Goal: Information Seeking & Learning: Learn about a topic

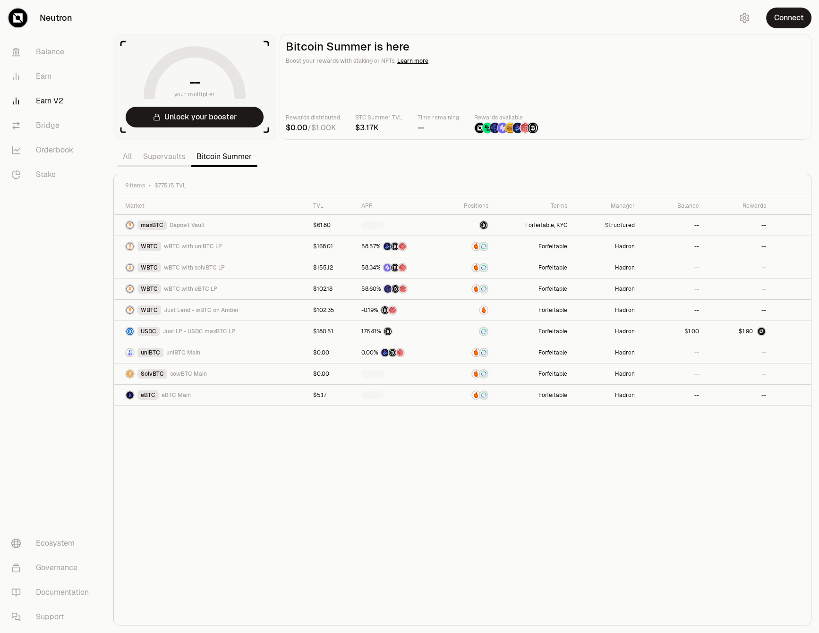
click at [750, 442] on div "Market TVL APR Positions Terms Manager Balance Rewards maxBTC Deposit Vault $61…" at bounding box center [462, 411] width 697 height 428
click at [217, 119] on button "Unlock your booster" at bounding box center [195, 117] width 138 height 21
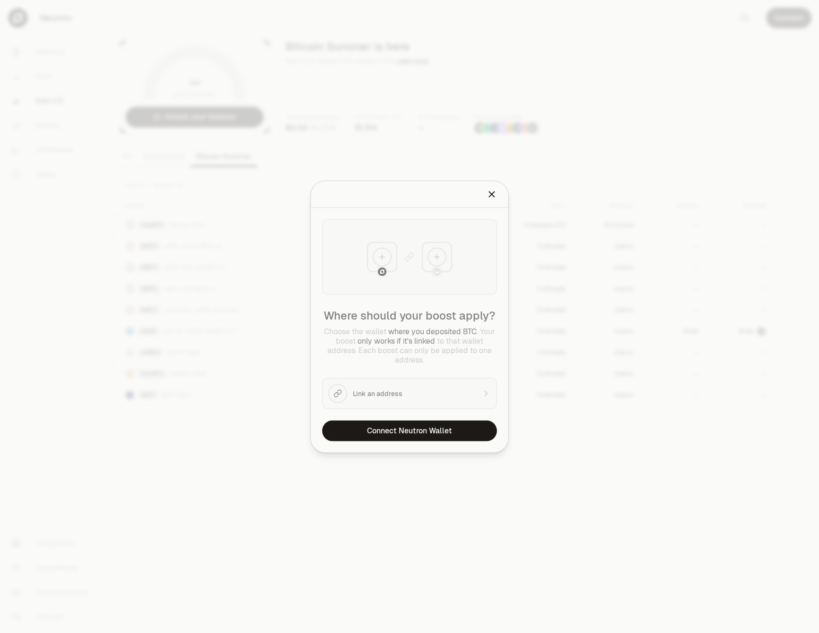
click at [413, 391] on div "Where should your boost apply? Choose the wallet where you deposited BTC . Your…" at bounding box center [409, 314] width 197 height 213
click at [417, 434] on button "Connect Neutron Wallet" at bounding box center [409, 430] width 175 height 21
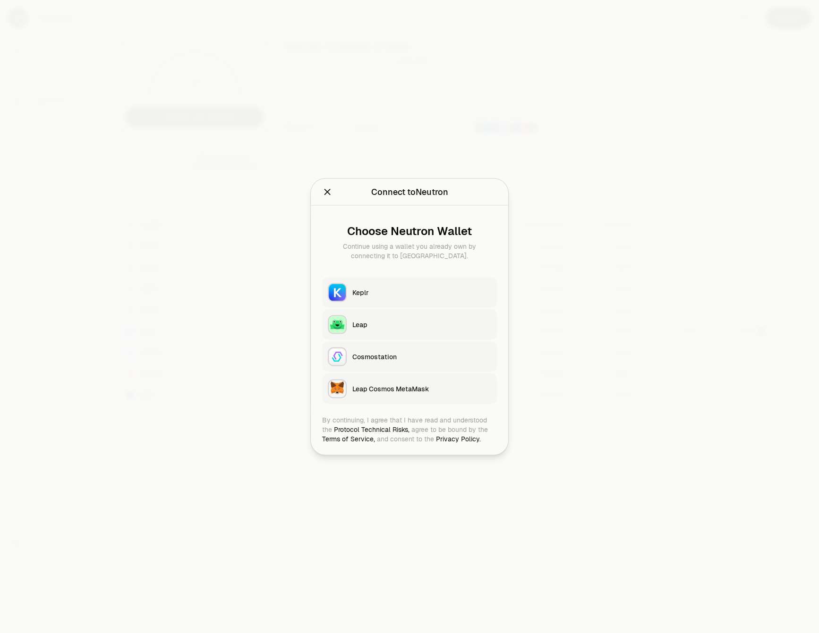
click at [375, 292] on div "Keplr" at bounding box center [421, 292] width 139 height 9
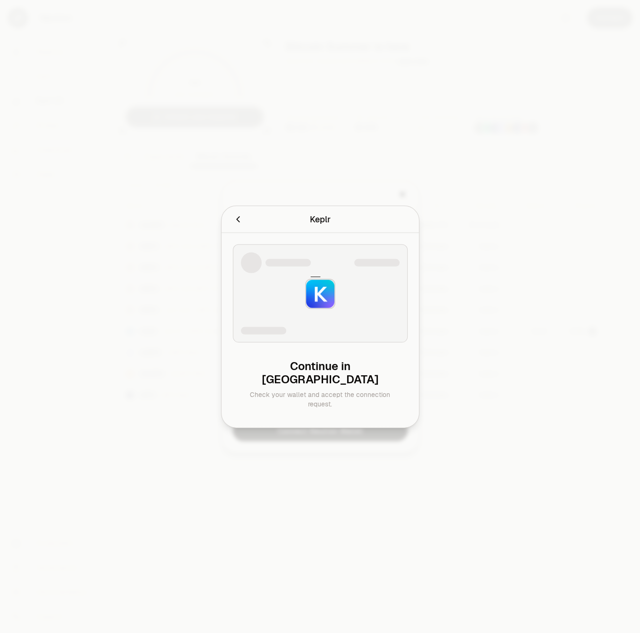
click at [235, 222] on icon "Cancel" at bounding box center [238, 219] width 10 height 10
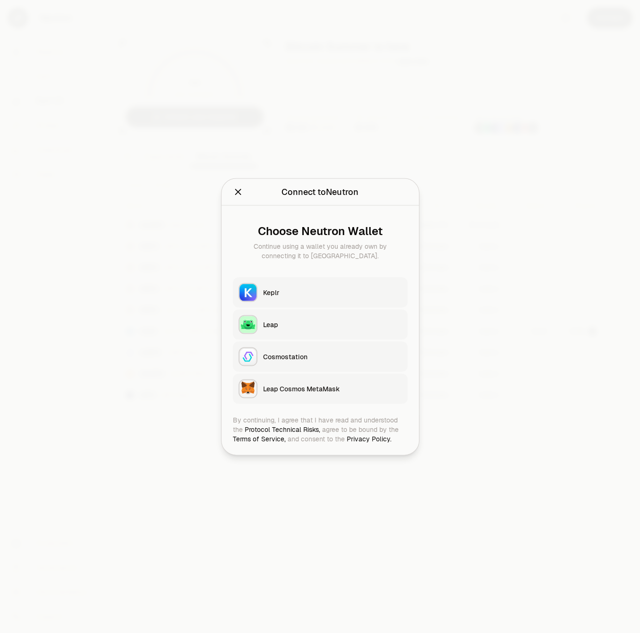
click at [234, 199] on h2 "Connect to Neutron" at bounding box center [320, 191] width 175 height 19
click at [238, 189] on icon "Close" at bounding box center [238, 192] width 10 height 10
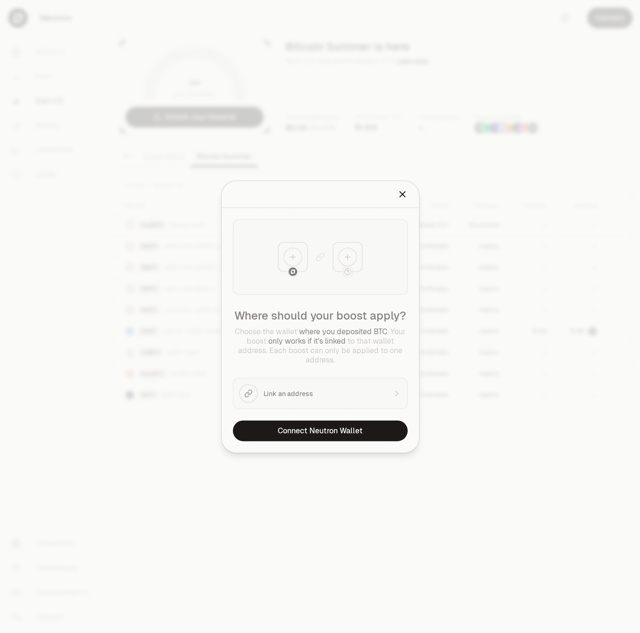
click at [401, 193] on icon "Close" at bounding box center [402, 194] width 5 height 5
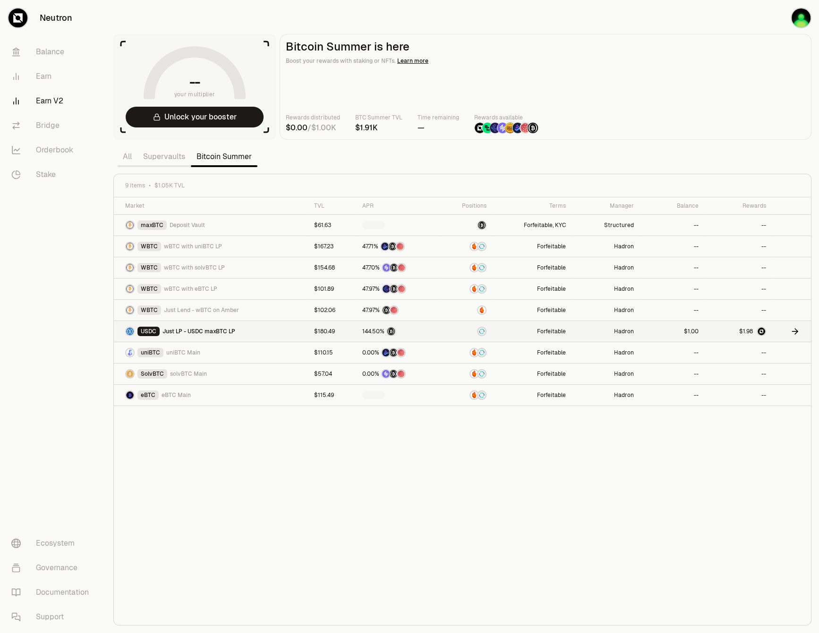
click at [709, 328] on td at bounding box center [738, 331] width 68 height 21
click at [188, 328] on span "Just LP - USDC maxBTC LP" at bounding box center [198, 332] width 73 height 8
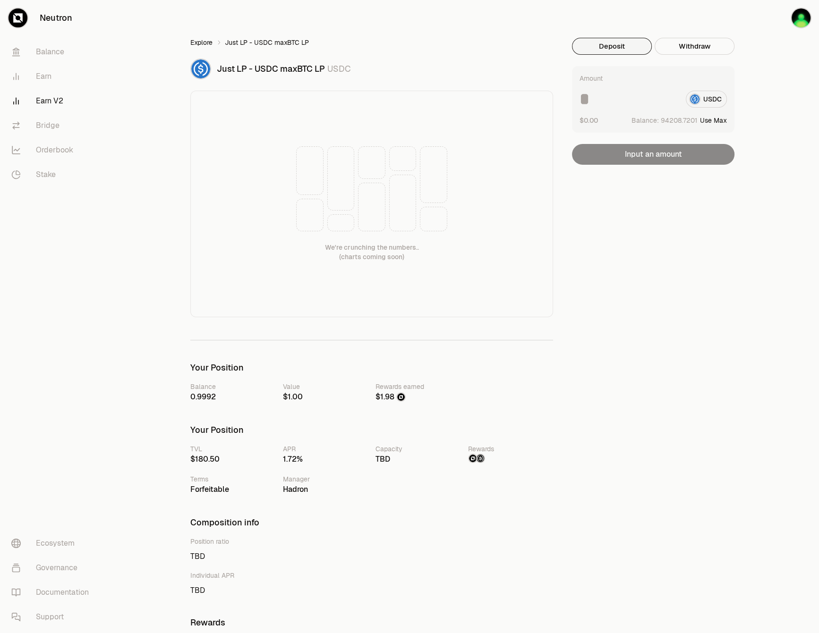
click at [205, 43] on link "Explore" at bounding box center [201, 42] width 22 height 9
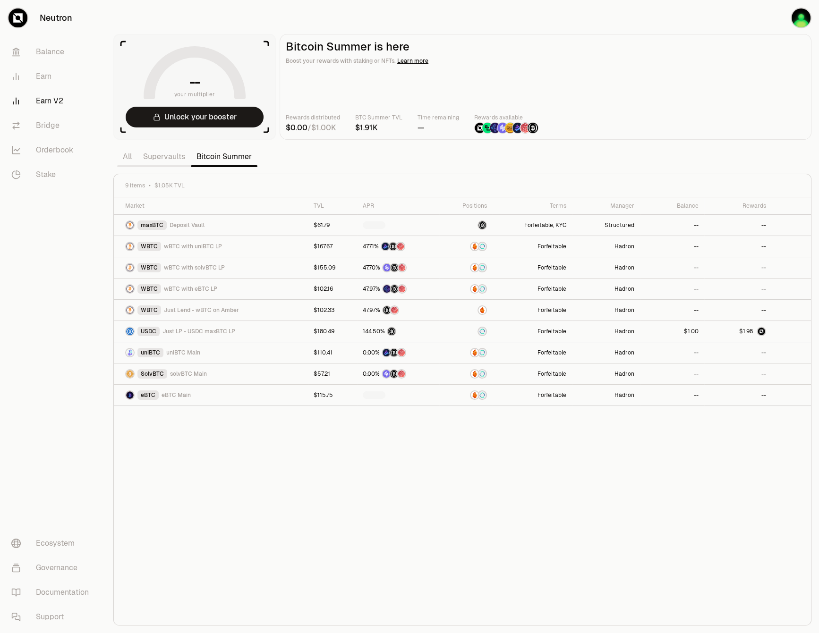
click at [159, 159] on link "Supervaults" at bounding box center [163, 156] width 53 height 19
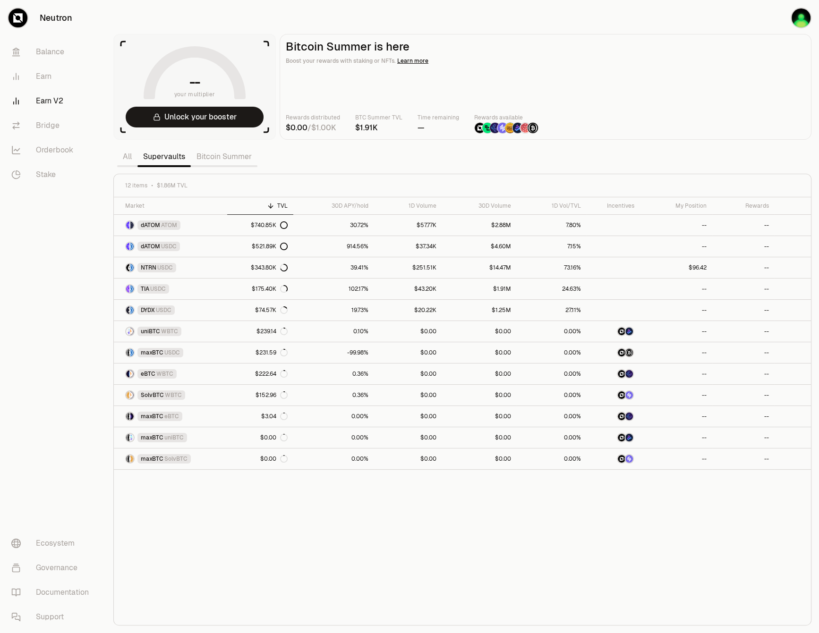
click at [218, 161] on link "Bitcoin Summer" at bounding box center [224, 156] width 67 height 19
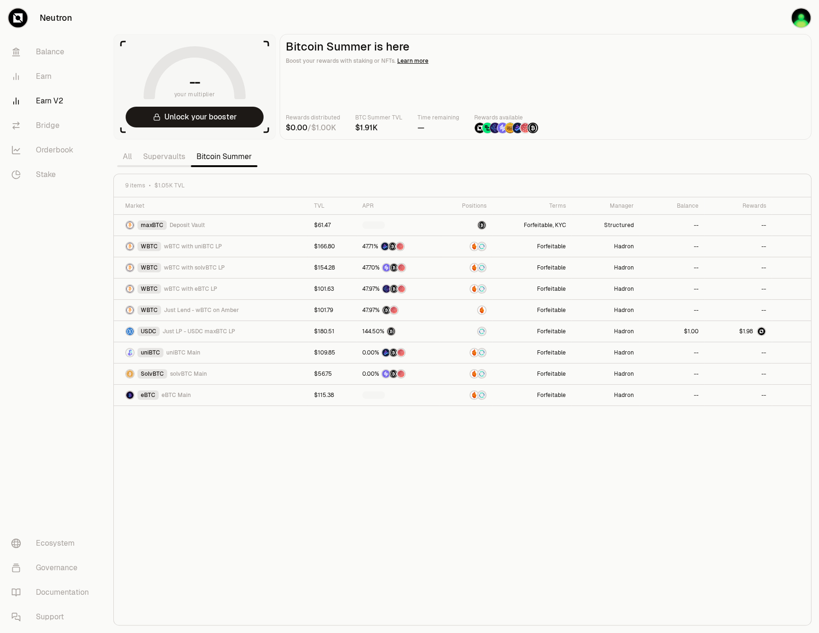
click at [223, 429] on div "Market TVL APR Positions Terms Manager Balance Rewards maxBTC Deposit Vault $61…" at bounding box center [462, 411] width 697 height 428
click at [536, 431] on div "Market TVL APR Positions Terms Manager Balance Rewards maxBTC Deposit Vault $61…" at bounding box center [462, 411] width 697 height 428
click at [287, 468] on div "Market TVL APR Positions Terms Manager Balance Rewards WBTC Deposit Vault $61.8…" at bounding box center [462, 411] width 697 height 428
click at [353, 499] on div "Market TVL APR Positions Terms Manager Balance Rewards WBTC Deposit Vault $61.8…" at bounding box center [462, 411] width 697 height 428
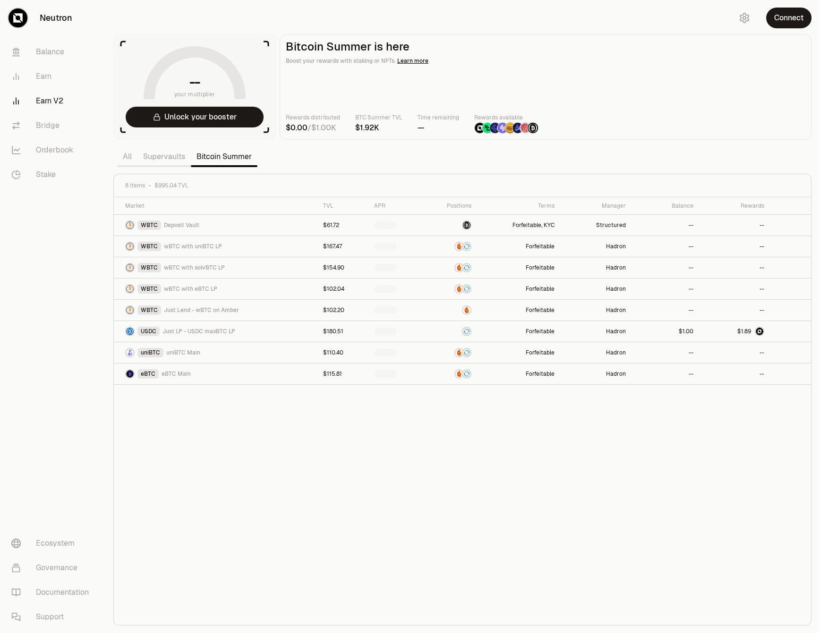
click at [547, 508] on div "Market TVL APR Positions Terms Manager Balance Rewards WBTC Deposit Vault $61.7…" at bounding box center [462, 411] width 697 height 428
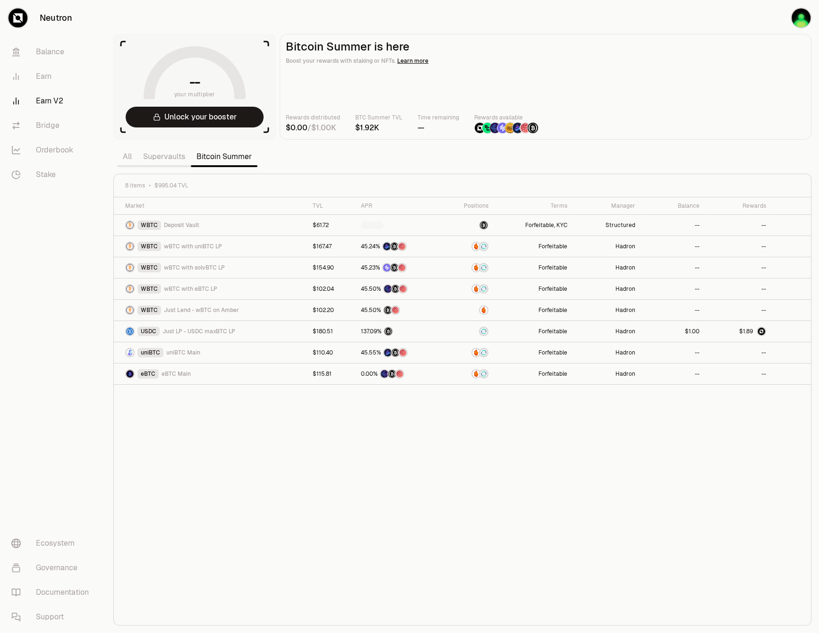
click at [482, 523] on div "Market TVL APR Positions Terms Manager Balance Rewards WBTC Deposit Vault $61.7…" at bounding box center [462, 411] width 697 height 428
click at [406, 542] on div "Market TVL APR Positions Terms Manager Balance Rewards WBTC Deposit Vault $61.7…" at bounding box center [462, 411] width 697 height 428
